Goal: Obtain resource: Obtain resource

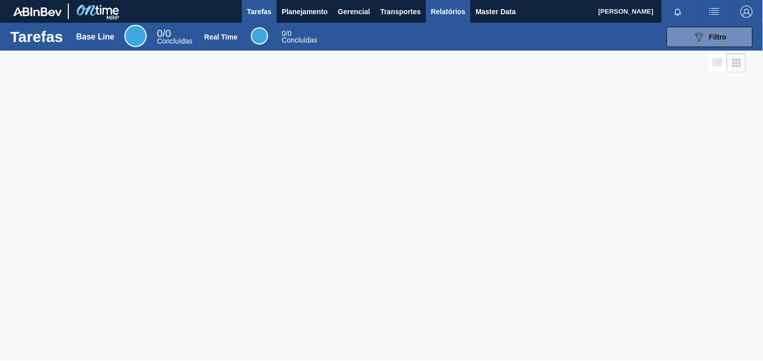
click at [449, 14] on span "Relatórios" at bounding box center [448, 12] width 34 height 12
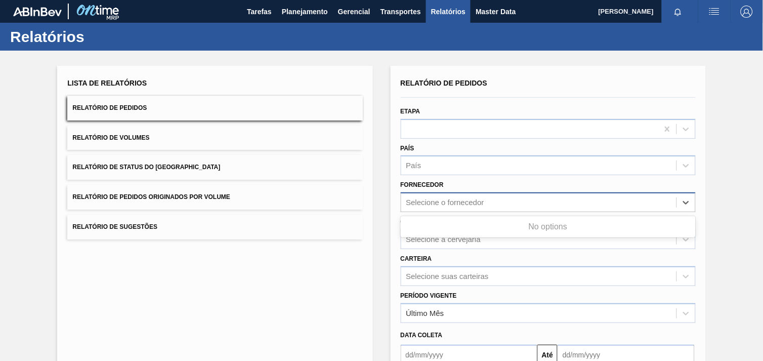
click at [461, 201] on div "Selecione o fornecedor" at bounding box center [445, 202] width 78 height 9
paste input "289877"
type input "289877"
click at [470, 209] on div "Select is focused ,type to refine list, press Down to open the menu, press left…" at bounding box center [548, 202] width 295 height 20
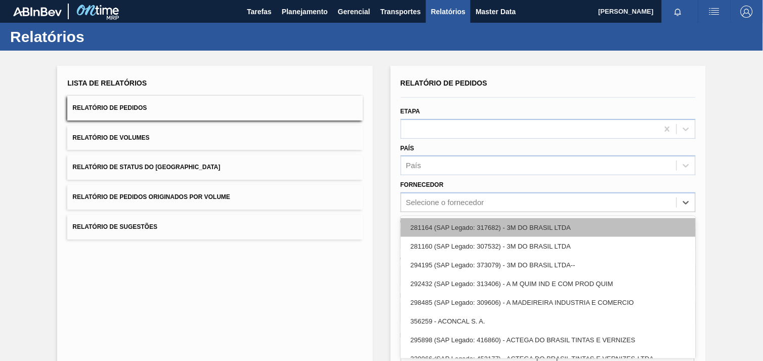
scroll to position [10, 0]
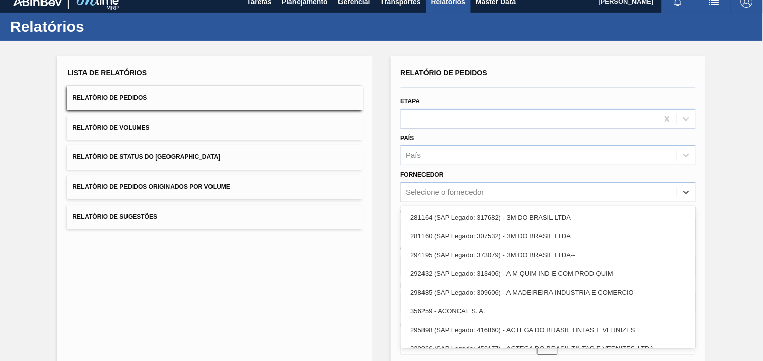
paste input "280389"
type input "280389"
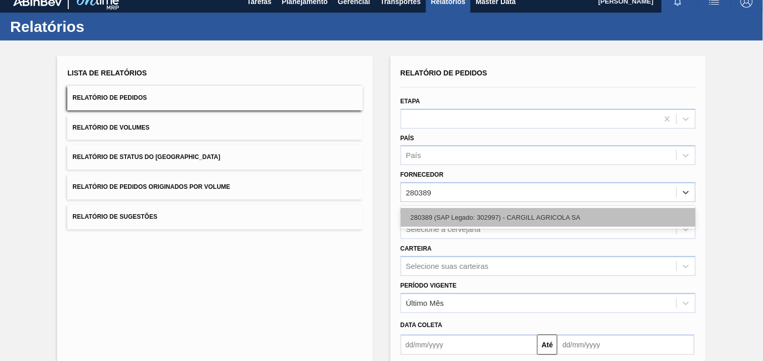
click at [472, 213] on div "280389 (SAP Legado: 302997) - CARGILL AGRICOLA SA" at bounding box center [548, 217] width 295 height 19
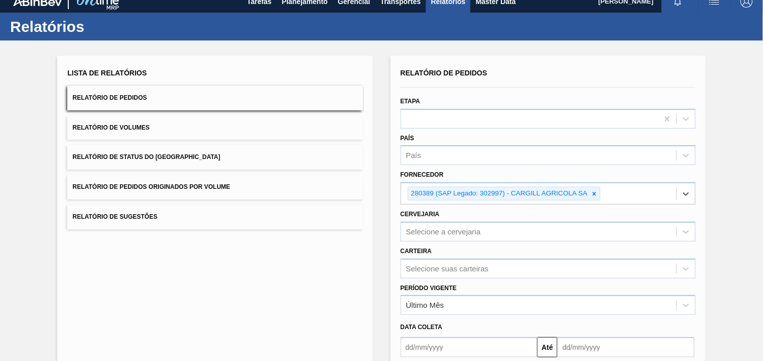
click at [472, 214] on div "Cervejaria Selecione a cervejaria" at bounding box center [548, 224] width 295 height 34
click at [477, 228] on div "Selecione a cervejaria" at bounding box center [548, 232] width 295 height 20
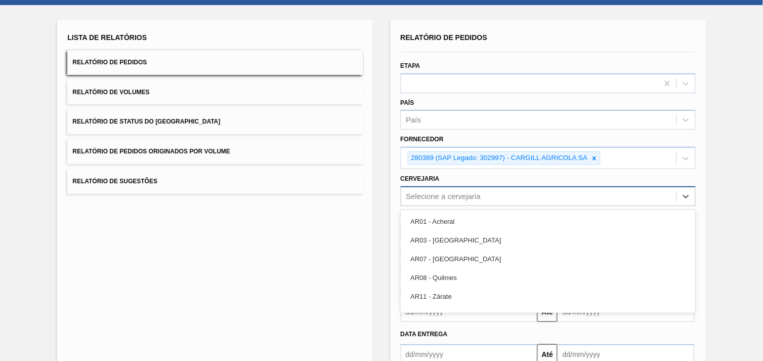
scroll to position [49, 0]
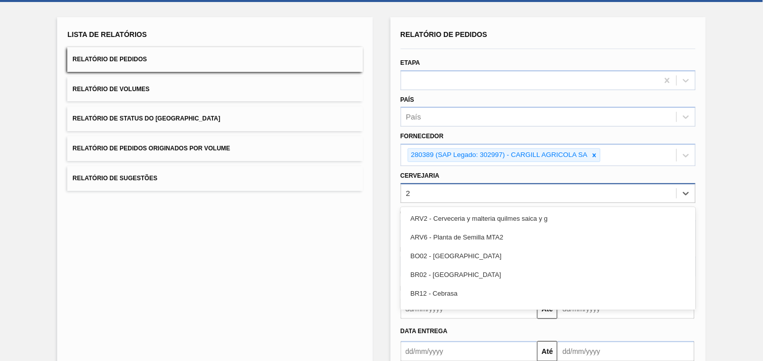
type input "26"
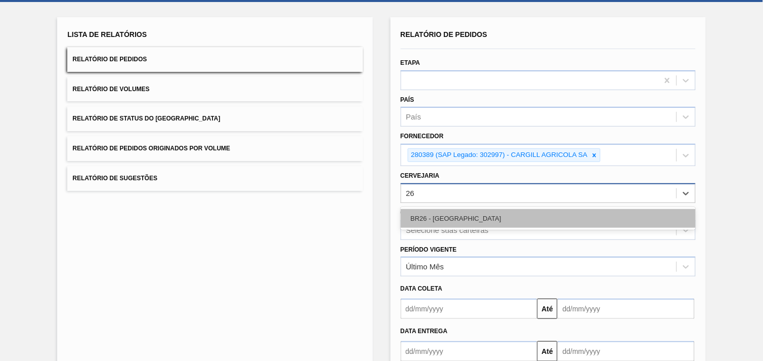
click at [475, 209] on div "BR26 - [GEOGRAPHIC_DATA]" at bounding box center [548, 218] width 295 height 19
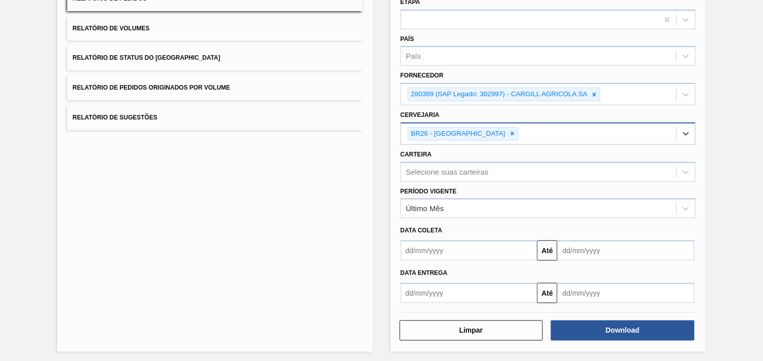
scroll to position [110, 0]
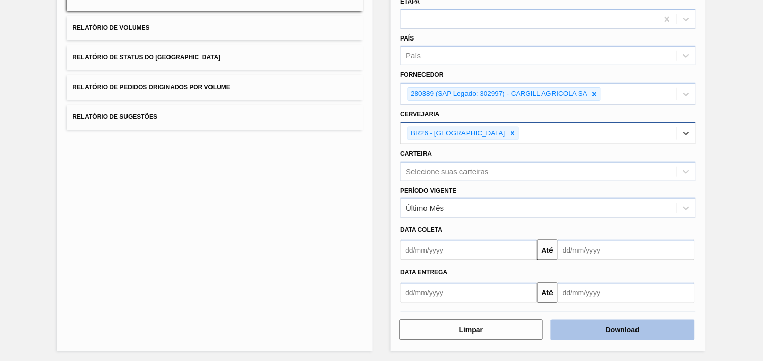
click at [661, 324] on button "Download" at bounding box center [623, 330] width 144 height 20
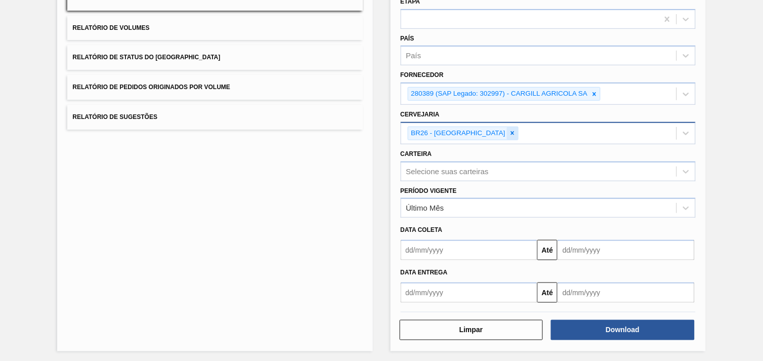
click at [509, 132] on icon at bounding box center [512, 133] width 7 height 7
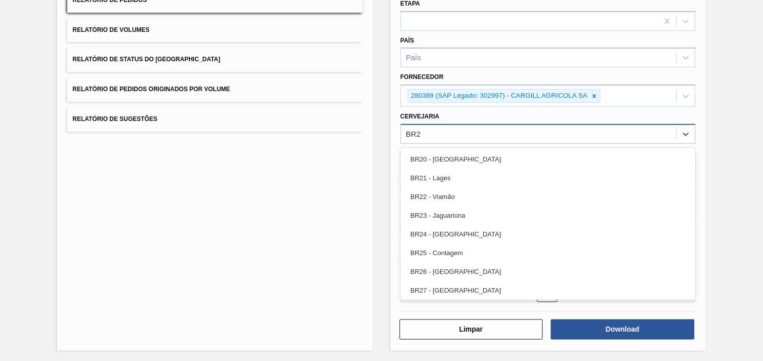
type input "BR27"
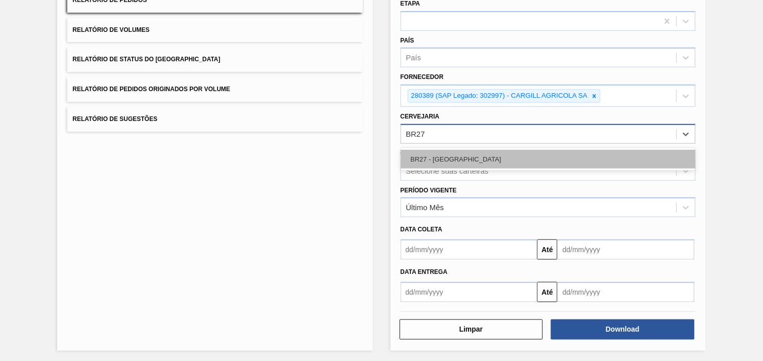
click at [469, 152] on div "BR27 - [GEOGRAPHIC_DATA]" at bounding box center [548, 159] width 295 height 19
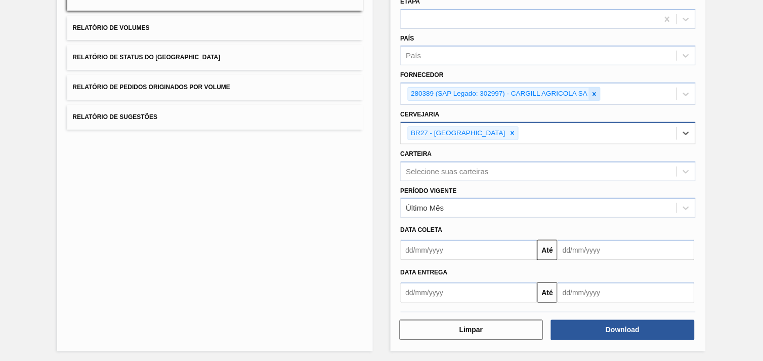
click at [598, 95] on div at bounding box center [594, 94] width 11 height 13
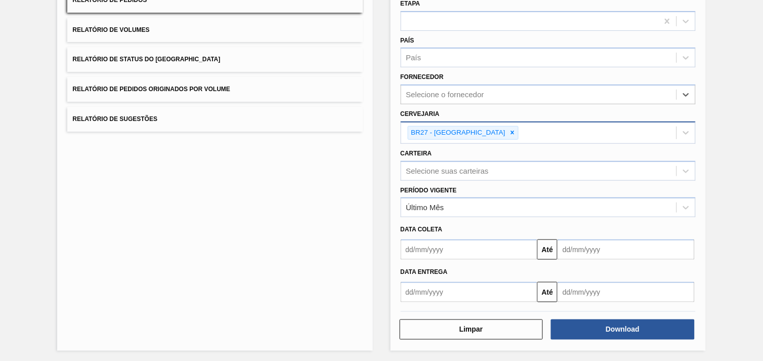
paste input "280389"
type input "280389"
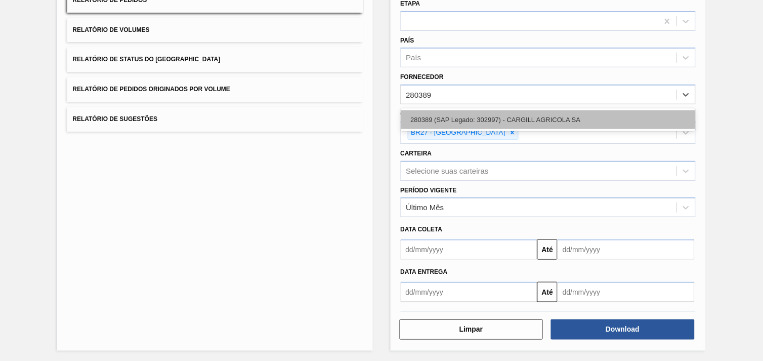
click at [544, 124] on div "280389 (SAP Legado: 302997) - CARGILL AGRICOLA SA" at bounding box center [548, 119] width 295 height 19
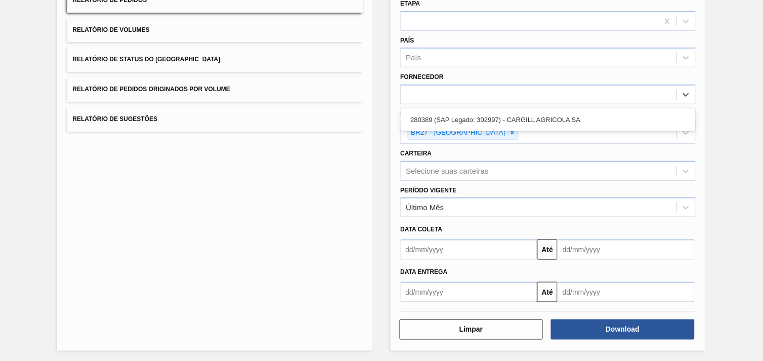
scroll to position [110, 0]
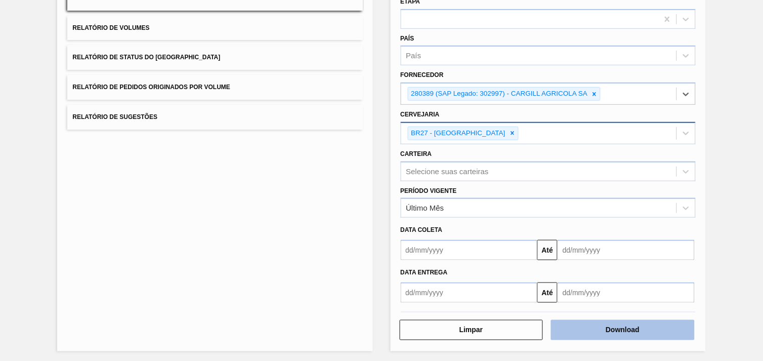
click at [635, 325] on button "Download" at bounding box center [623, 330] width 144 height 20
